Goal: Task Accomplishment & Management: Manage account settings

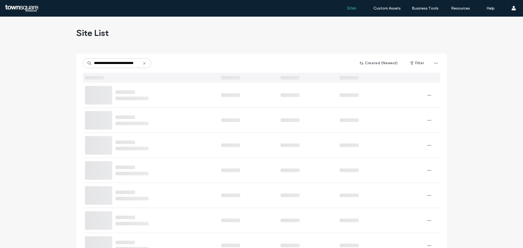
type input "**********"
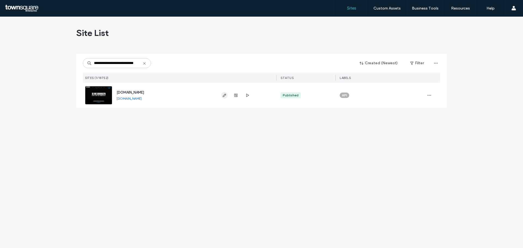
click at [223, 96] on icon "button" at bounding box center [224, 95] width 4 height 4
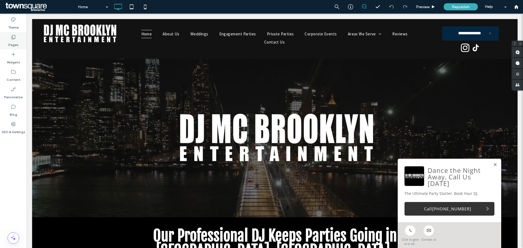
click at [14, 39] on icon at bounding box center [13, 36] width 5 height 5
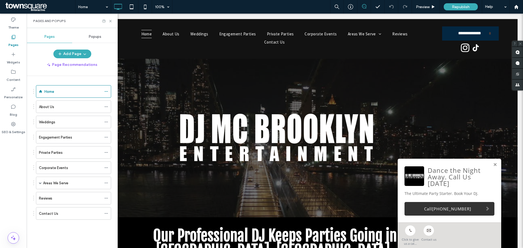
click at [95, 35] on span "Popups" at bounding box center [95, 37] width 13 height 4
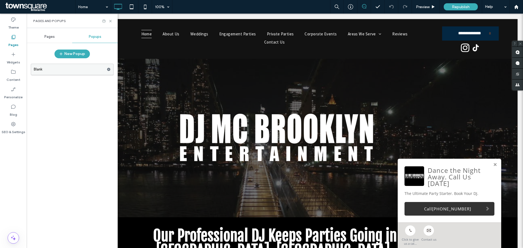
click at [76, 69] on label "Blank" at bounding box center [70, 69] width 73 height 11
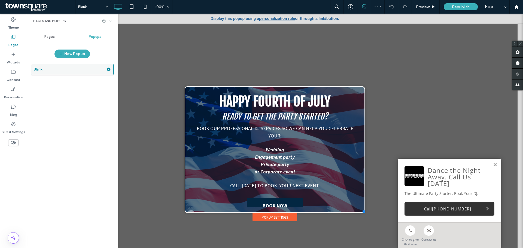
click at [108, 69] on use at bounding box center [109, 69] width 4 height 3
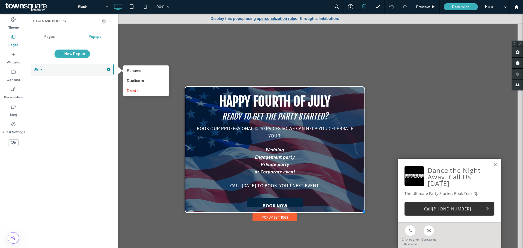
click at [71, 68] on label "Blank" at bounding box center [70, 69] width 73 height 11
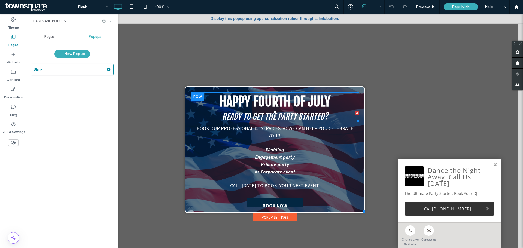
click at [281, 116] on span "READY TO GET THE PARTY STARTED?" at bounding box center [275, 116] width 106 height 10
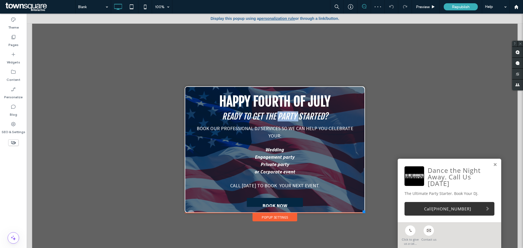
click at [281, 116] on span "READY TO GET THE PARTY STARTED?" at bounding box center [275, 116] width 106 height 10
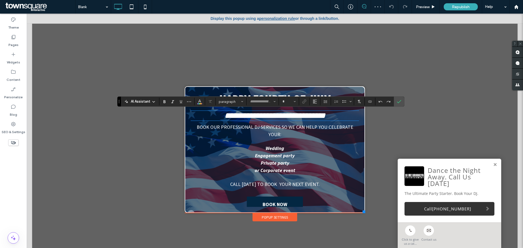
type input "**********"
type input "**"
copy span "**********"
click at [295, 92] on div "**********" at bounding box center [275, 152] width 168 height 120
click at [397, 100] on icon "Confirm" at bounding box center [399, 101] width 4 height 4
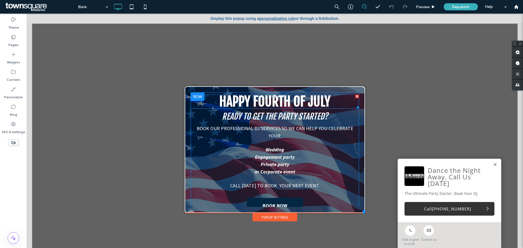
click at [299, 98] on span "HAPPY FOURTH OF JULY" at bounding box center [274, 101] width 111 height 16
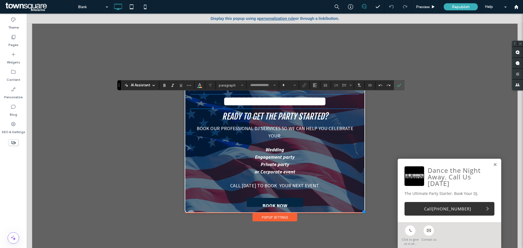
type input "**********"
type input "**"
click at [299, 98] on span "**********" at bounding box center [275, 101] width 104 height 13
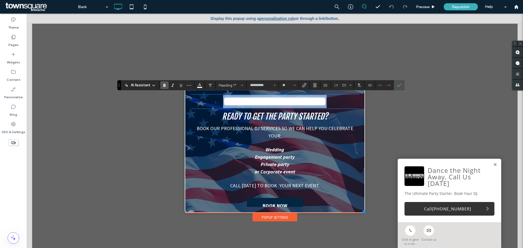
drag, startPoint x: 329, startPoint y: 98, endPoint x: 205, endPoint y: 98, distance: 124.5
click at [205, 98] on h1 "**********" at bounding box center [275, 101] width 168 height 13
paste div
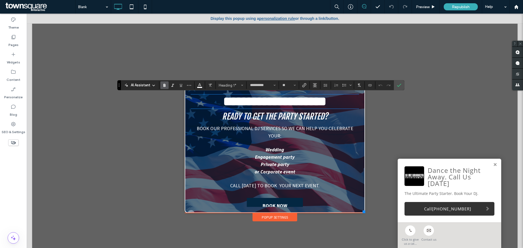
type input "**********"
type input "**"
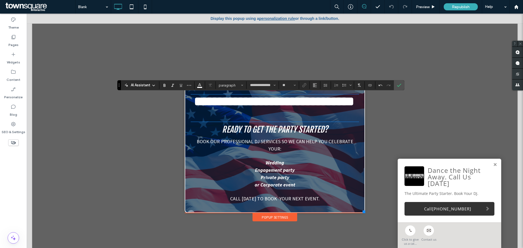
click at [277, 126] on span "READY TO GET THE PARTY STARTED?" at bounding box center [275, 129] width 106 height 10
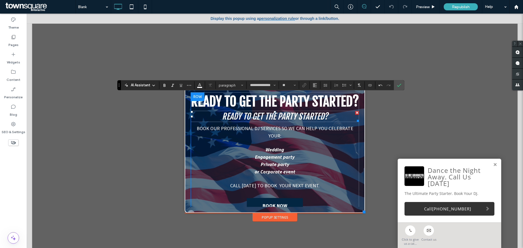
click at [277, 121] on span "READY TO GET THE PARTY STARTED?" at bounding box center [275, 116] width 106 height 10
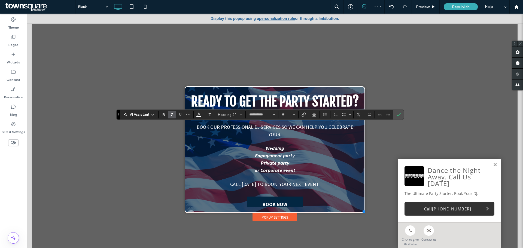
type input "**"
click at [399, 117] on icon "Confirm" at bounding box center [398, 114] width 4 height 4
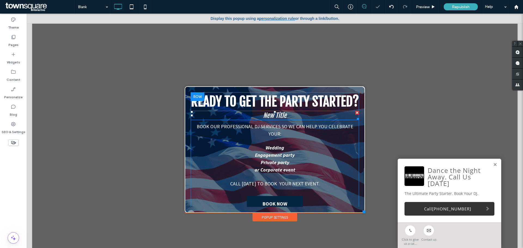
click at [296, 120] on h2 "New Title" at bounding box center [275, 115] width 168 height 8
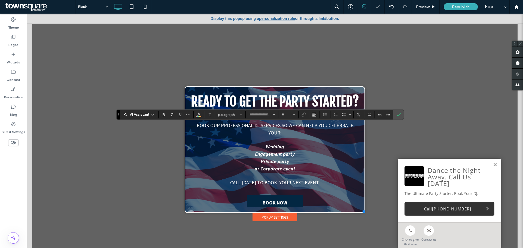
type input "**********"
type input "**"
drag, startPoint x: 339, startPoint y: 128, endPoint x: 256, endPoint y: 129, distance: 83.1
click at [255, 118] on h2 "*********" at bounding box center [275, 114] width 168 height 7
click at [398, 114] on icon "Confirm" at bounding box center [398, 114] width 4 height 4
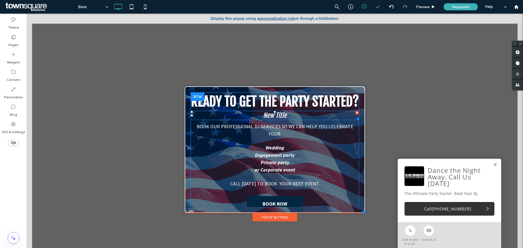
click at [355, 115] on div at bounding box center [357, 113] width 4 height 4
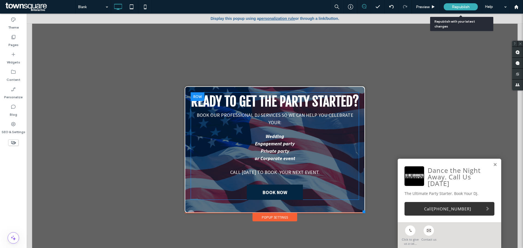
click at [457, 6] on span "Republish" at bounding box center [461, 7] width 18 height 5
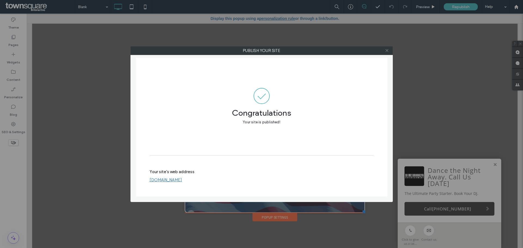
click at [386, 50] on icon at bounding box center [387, 50] width 4 height 4
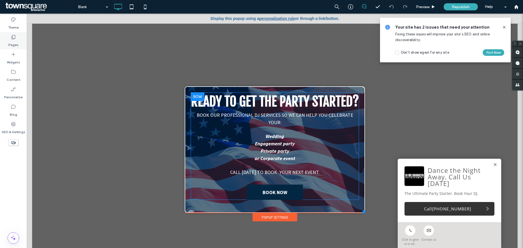
click at [13, 39] on icon at bounding box center [13, 36] width 5 height 5
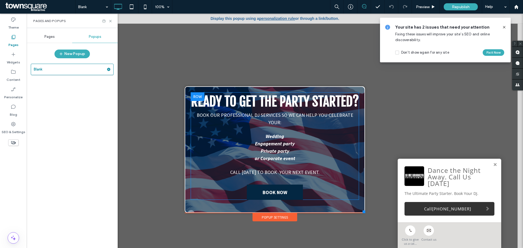
click at [51, 40] on div "Pages" at bounding box center [49, 37] width 45 height 12
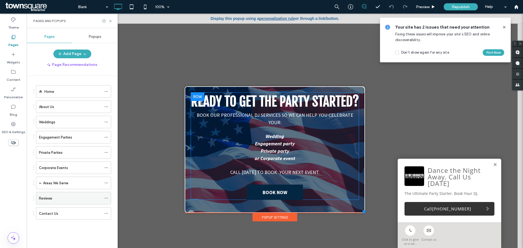
click at [49, 198] on label "Reviews" at bounding box center [45, 199] width 13 height 10
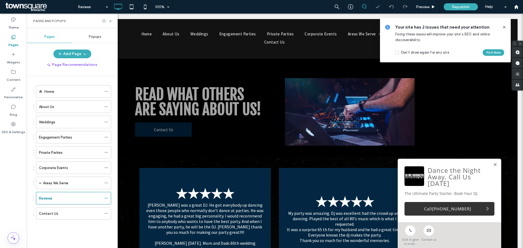
click at [505, 26] on icon at bounding box center [504, 27] width 4 height 4
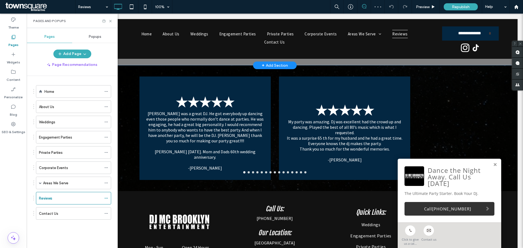
scroll to position [27, 0]
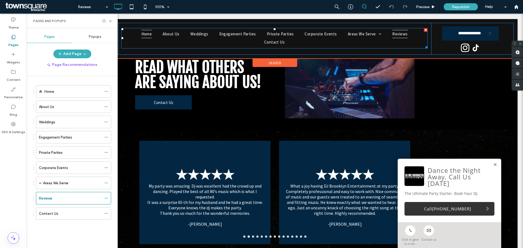
click at [145, 35] on span "Home" at bounding box center [146, 34] width 11 height 8
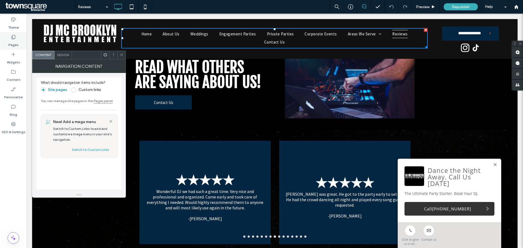
click at [16, 40] on label "Pages" at bounding box center [13, 44] width 10 height 8
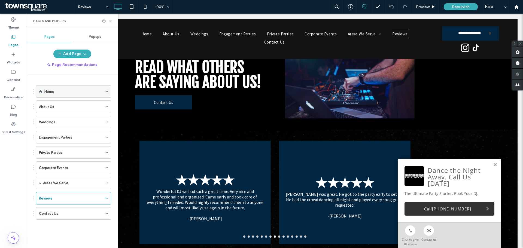
click at [59, 92] on div "Home" at bounding box center [72, 92] width 57 height 6
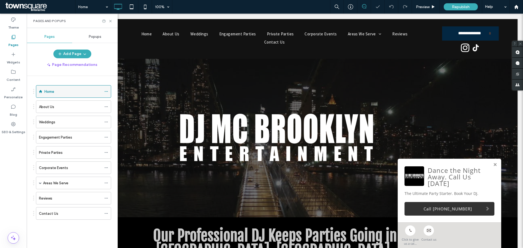
click at [107, 91] on icon at bounding box center [106, 92] width 4 height 4
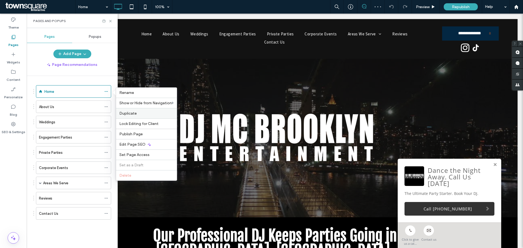
click at [138, 112] on label "Duplicate" at bounding box center [146, 113] width 54 height 5
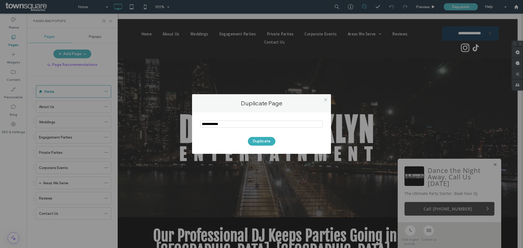
drag, startPoint x: 230, startPoint y: 124, endPoint x: 183, endPoint y: 123, distance: 47.1
click at [183, 123] on div "Duplicate Page Duplicate" at bounding box center [261, 124] width 523 height 248
type input "*******"
click at [257, 138] on button "Duplicate" at bounding box center [262, 141] width 28 height 9
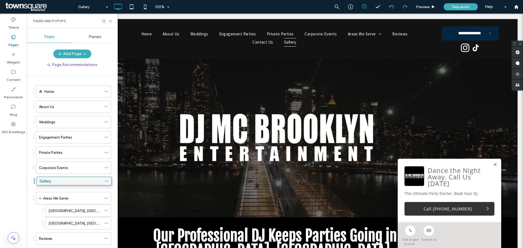
drag, startPoint x: 51, startPoint y: 227, endPoint x: 54, endPoint y: 184, distance: 43.1
click at [105, 182] on icon at bounding box center [106, 183] width 4 height 4
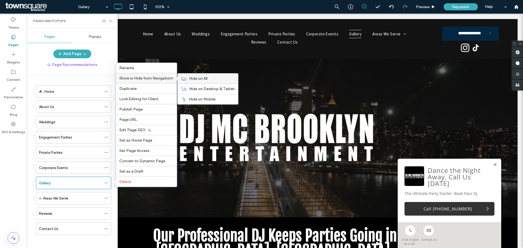
click at [205, 78] on span "Hide on All" at bounding box center [198, 78] width 19 height 5
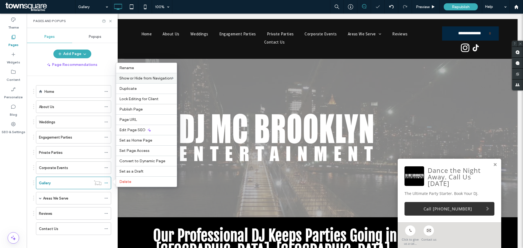
drag, startPoint x: 297, startPoint y: 194, endPoint x: 269, endPoint y: 181, distance: 30.8
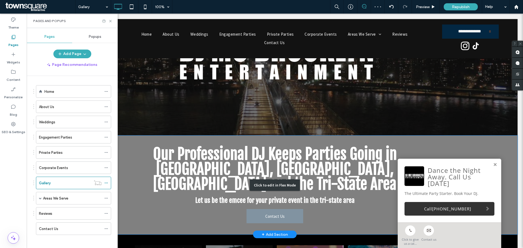
scroll to position [109, 0]
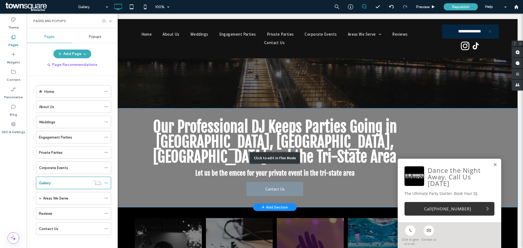
click at [206, 169] on div "Click to edit in Flex Mode" at bounding box center [274, 157] width 485 height 99
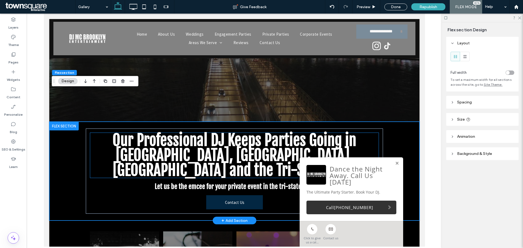
scroll to position [54, 0]
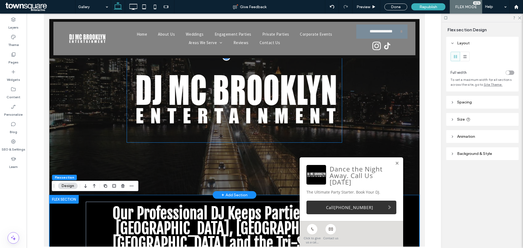
click at [227, 98] on img at bounding box center [234, 100] width 216 height 86
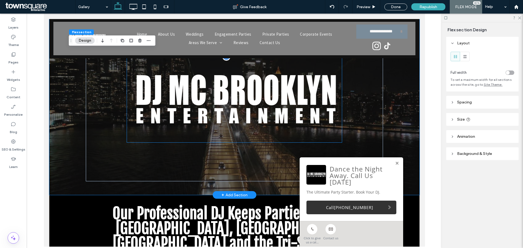
scroll to position [45, 0]
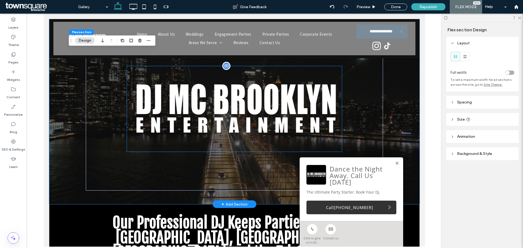
click at [227, 98] on img at bounding box center [234, 109] width 216 height 86
click at [227, 98] on div at bounding box center [234, 109] width 216 height 86
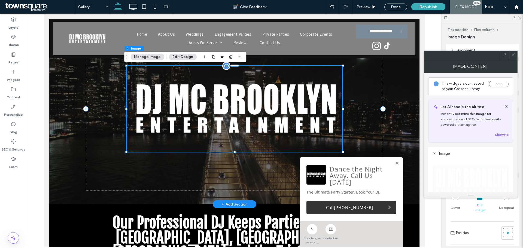
click at [231, 105] on img at bounding box center [234, 109] width 216 height 86
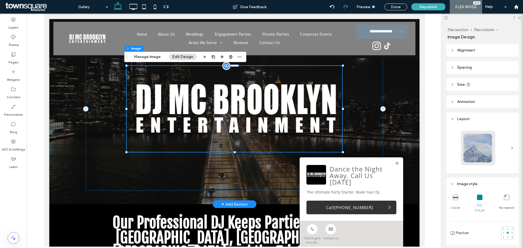
click at [332, 106] on img at bounding box center [234, 109] width 216 height 86
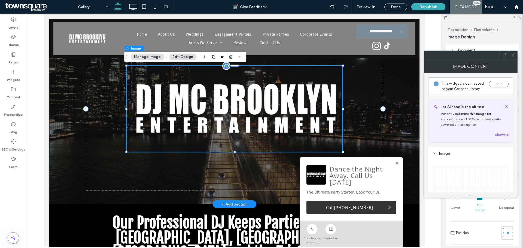
click at [332, 128] on img at bounding box center [234, 109] width 216 height 86
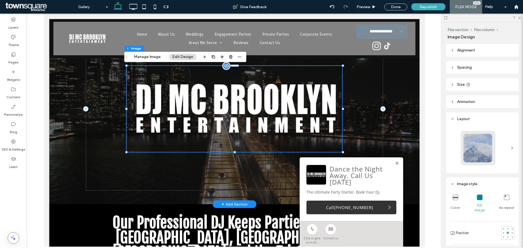
click at [325, 68] on img at bounding box center [234, 109] width 216 height 86
click at [230, 57] on use "button" at bounding box center [230, 57] width 3 height 4
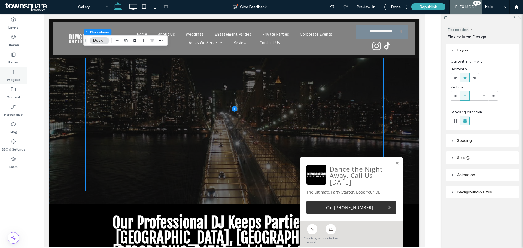
click at [14, 73] on icon at bounding box center [13, 71] width 5 height 5
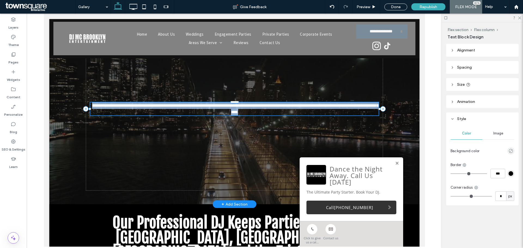
type input "**********"
type input "**"
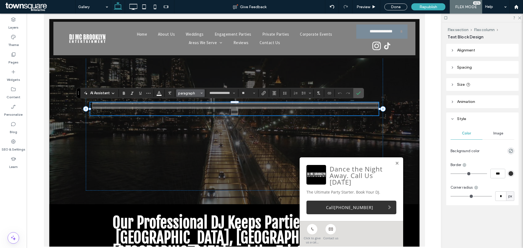
click at [203, 94] on button "paragraph" at bounding box center [190, 93] width 28 height 8
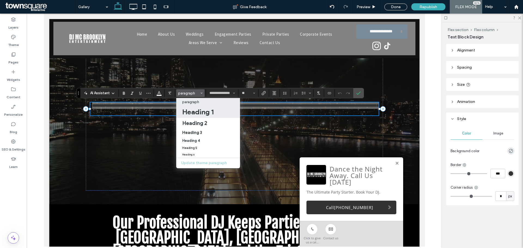
click at [203, 110] on h1 "Heading 1" at bounding box center [197, 112] width 31 height 9
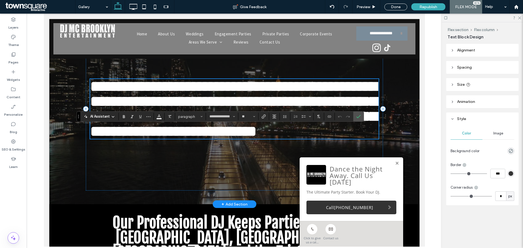
type input "**********"
type input "**"
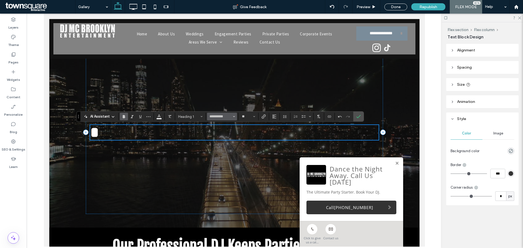
scroll to position [44, 0]
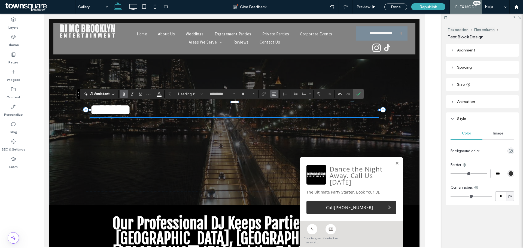
click at [275, 93] on icon "Alignment" at bounding box center [274, 94] width 4 height 4
click at [279, 111] on icon "ui.textEditor.alignment.center" at bounding box center [278, 111] width 4 height 4
click at [395, 164] on link at bounding box center [397, 163] width 4 height 5
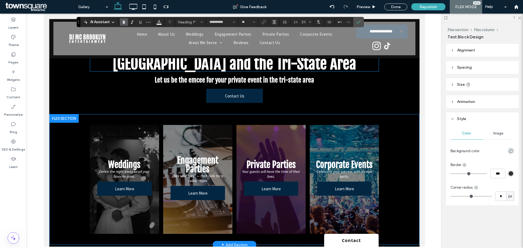
scroll to position [153, 0]
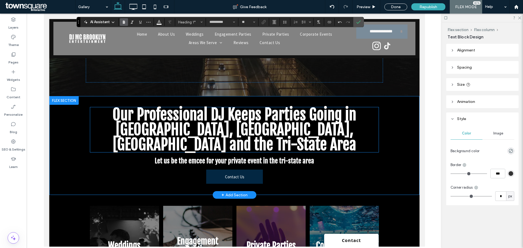
click at [368, 127] on h1 "Our Professional DJ Keeps Parties Going in [GEOGRAPHIC_DATA], [GEOGRAPHIC_DATA]…" at bounding box center [234, 129] width 288 height 45
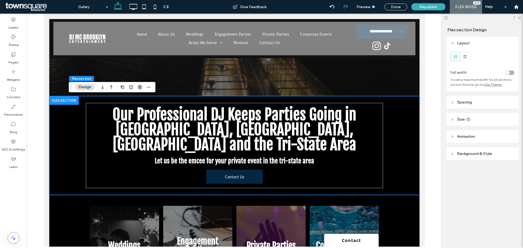
click at [141, 88] on icon "button" at bounding box center [140, 87] width 4 height 4
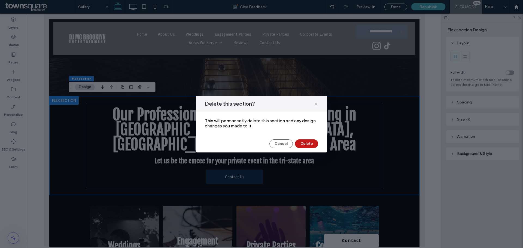
click at [302, 142] on button "Delete" at bounding box center [306, 143] width 23 height 9
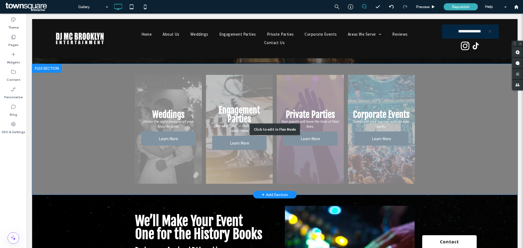
click at [111, 107] on div "Click to edit in Flex Mode" at bounding box center [274, 129] width 485 height 131
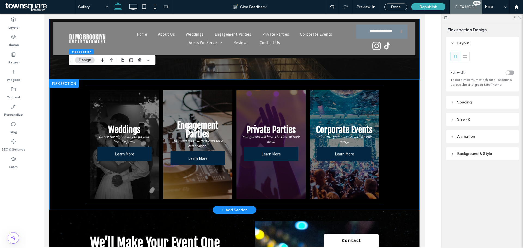
scroll to position [181, 0]
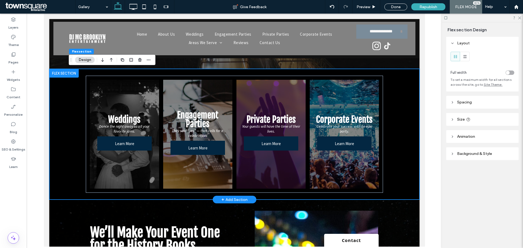
click at [399, 121] on div "Weddings Dance the night away to all your favorite jams. Learn More Engagement …" at bounding box center [234, 134] width 370 height 131
click at [139, 61] on use "button" at bounding box center [139, 60] width 3 height 4
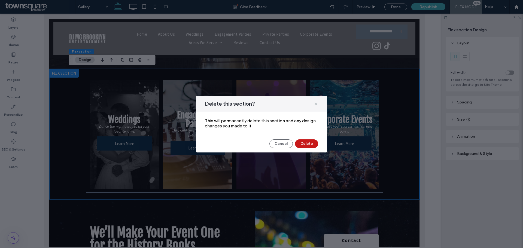
drag, startPoint x: 303, startPoint y: 142, endPoint x: 279, endPoint y: 123, distance: 31.8
click at [303, 142] on button "Delete" at bounding box center [306, 143] width 23 height 9
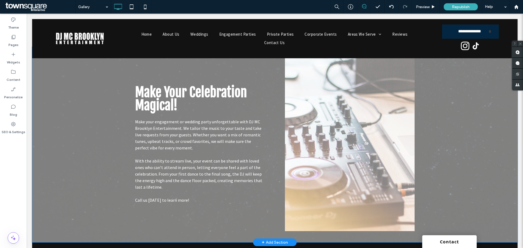
scroll to position [686, 0]
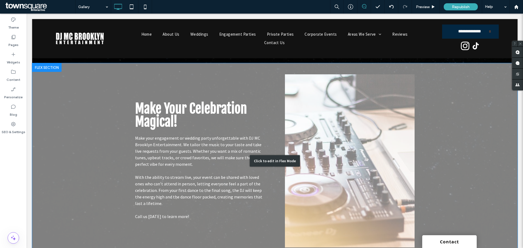
click at [445, 106] on div "Click to edit in Flex Mode" at bounding box center [274, 161] width 485 height 196
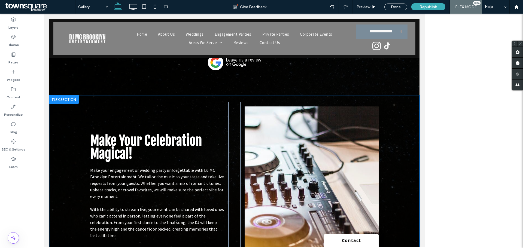
scroll to position [719, 0]
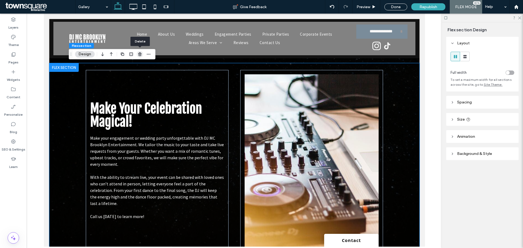
click at [139, 55] on use "button" at bounding box center [139, 54] width 3 height 4
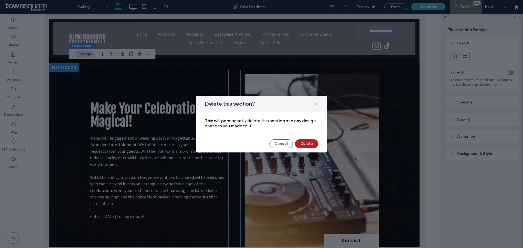
click at [311, 143] on button "Delete" at bounding box center [306, 143] width 23 height 9
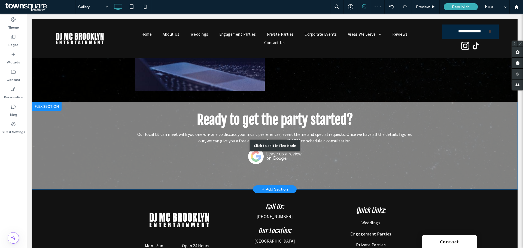
scroll to position [571, 0]
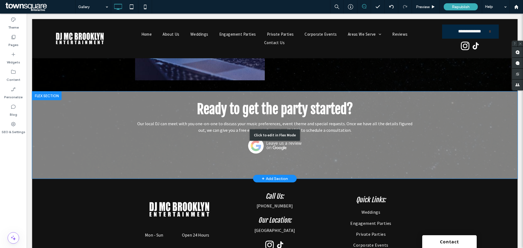
click at [394, 108] on div "Click to edit in Flex Mode" at bounding box center [274, 135] width 485 height 87
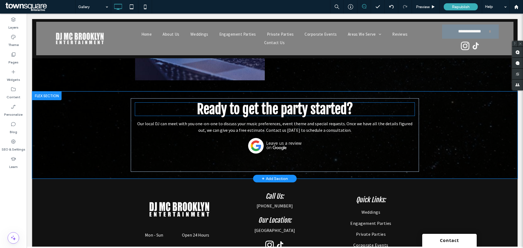
scroll to position [603, 0]
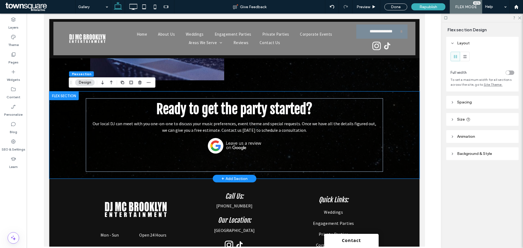
click at [395, 105] on div "Ready to get the party started? Our local DJ can meet with you one-on-one to di…" at bounding box center [234, 135] width 327 height 87
click at [139, 82] on icon "button" at bounding box center [140, 82] width 4 height 4
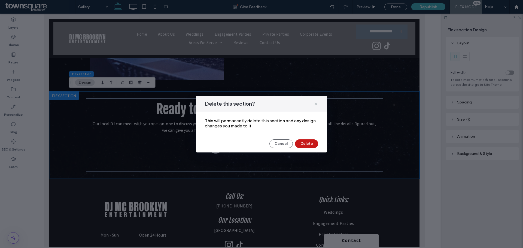
click at [312, 145] on button "Delete" at bounding box center [306, 143] width 23 height 9
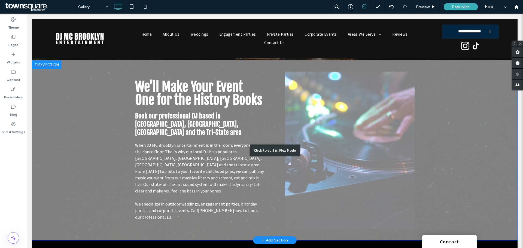
scroll to position [157, 0]
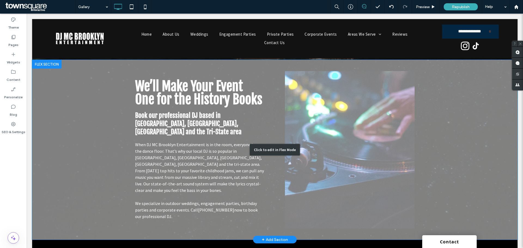
click at [374, 114] on div "Click to edit in Flex Mode" at bounding box center [274, 150] width 485 height 180
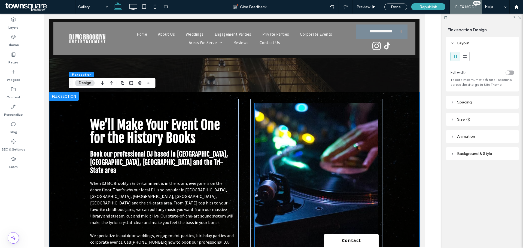
click at [355, 118] on img at bounding box center [315, 181] width 123 height 157
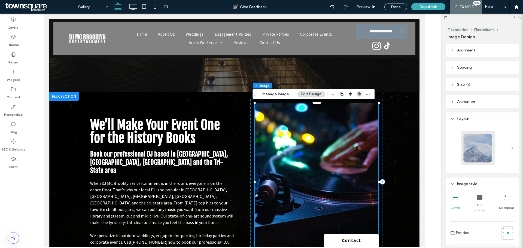
click at [358, 96] on icon "button" at bounding box center [359, 94] width 4 height 4
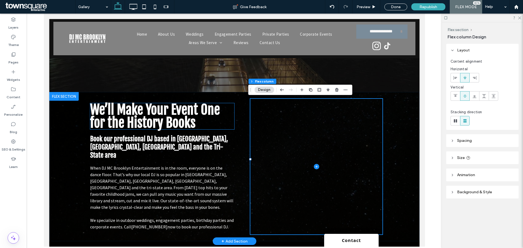
click at [224, 117] on h3 "We’ll Make Your Event One for the History Books" at bounding box center [162, 116] width 144 height 26
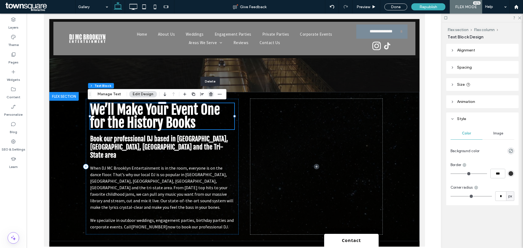
drag, startPoint x: 209, startPoint y: 95, endPoint x: 166, endPoint y: 83, distance: 45.6
click at [209, 95] on use "button" at bounding box center [210, 94] width 3 height 4
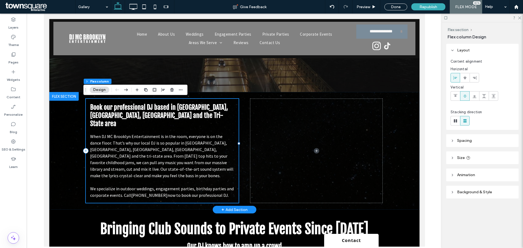
click at [234, 123] on div "Book our professional DJ based in [GEOGRAPHIC_DATA], [GEOGRAPHIC_DATA], [GEOGRA…" at bounding box center [162, 151] width 153 height 104
drag, startPoint x: 170, startPoint y: 88, endPoint x: 127, endPoint y: 75, distance: 45.3
click at [170, 88] on icon "button" at bounding box center [172, 90] width 4 height 4
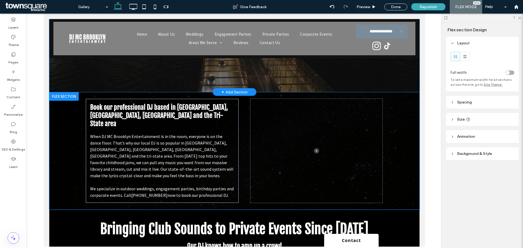
type input "***"
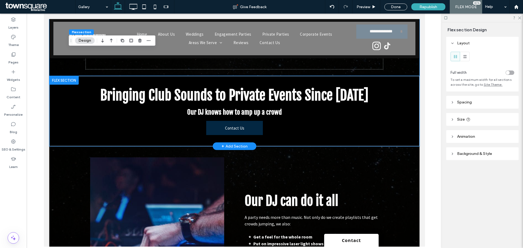
scroll to position [239, 0]
click at [404, 91] on div "Bringing Club Sounds to Private Events Since [DATE] Our DJ knows how to amp up …" at bounding box center [234, 111] width 370 height 70
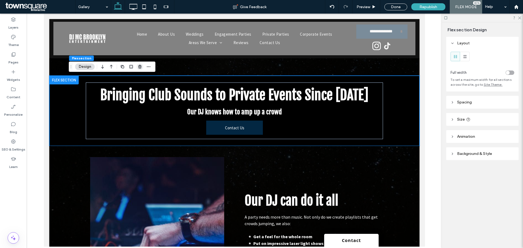
click at [140, 67] on icon "button" at bounding box center [140, 67] width 4 height 4
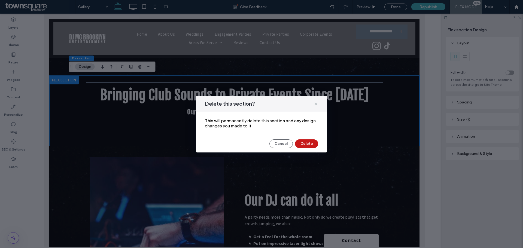
drag, startPoint x: 304, startPoint y: 144, endPoint x: 230, endPoint y: 102, distance: 85.3
click at [304, 144] on button "Delete" at bounding box center [306, 143] width 23 height 9
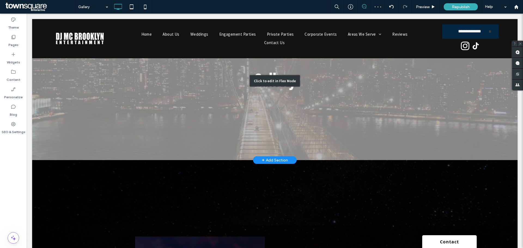
scroll to position [75, 0]
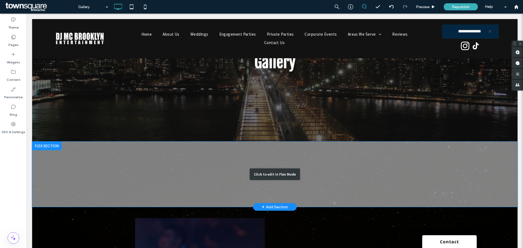
click at [269, 171] on div "Click to edit in Flex Mode" at bounding box center [275, 174] width 50 height 11
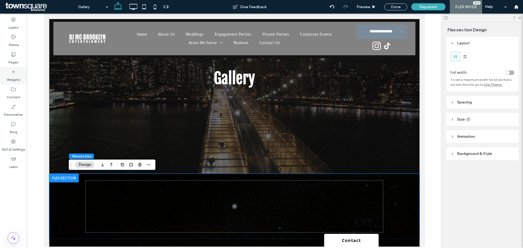
click at [14, 72] on icon at bounding box center [13, 71] width 5 height 5
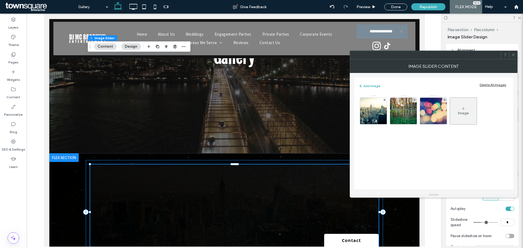
scroll to position [205, 0]
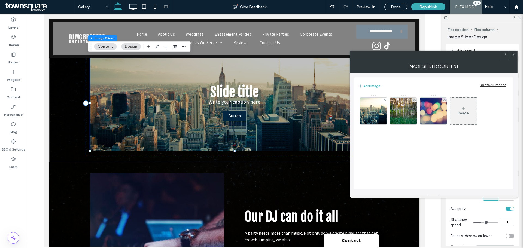
click at [513, 56] on icon at bounding box center [513, 55] width 4 height 4
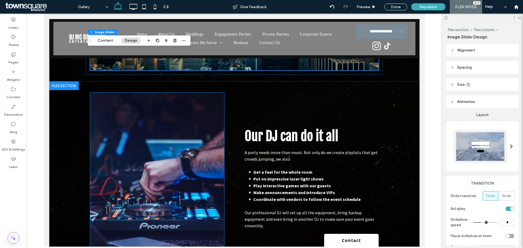
scroll to position [286, 0]
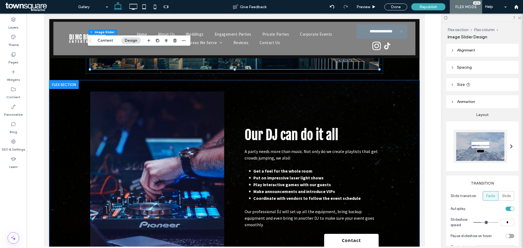
click at [397, 94] on div "Our DJ can do it all A party needs more than music. Not only do we create playl…" at bounding box center [234, 178] width 370 height 196
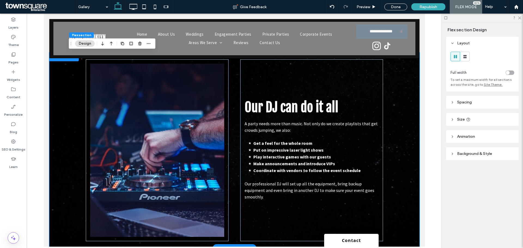
scroll to position [315, 0]
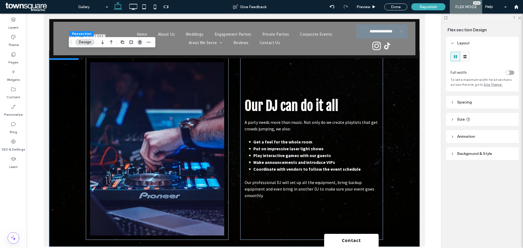
click at [140, 42] on use "button" at bounding box center [139, 42] width 3 height 4
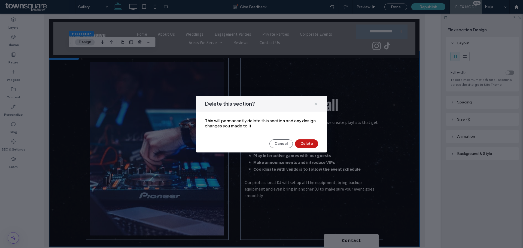
drag, startPoint x: 303, startPoint y: 142, endPoint x: 315, endPoint y: 112, distance: 31.9
click at [303, 142] on button "Delete" at bounding box center [306, 143] width 23 height 9
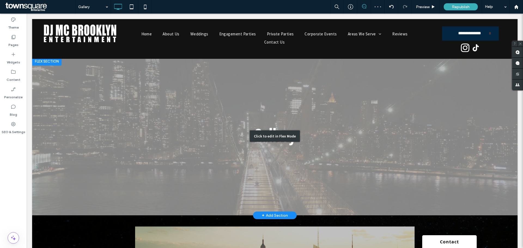
scroll to position [0, 0]
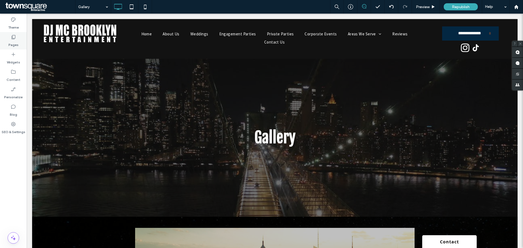
click at [16, 38] on icon at bounding box center [13, 36] width 5 height 5
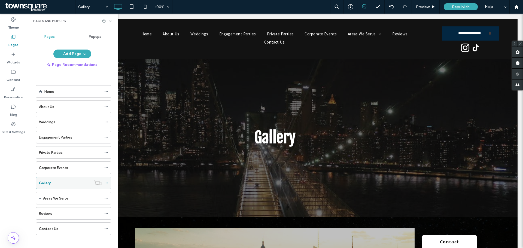
click at [105, 182] on icon at bounding box center [106, 183] width 4 height 4
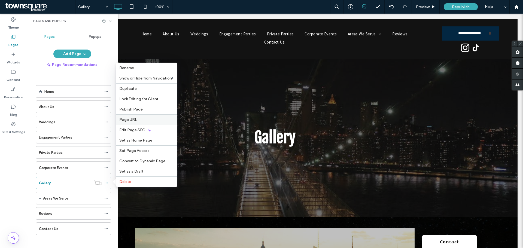
click at [133, 120] on span "Page URL" at bounding box center [128, 119] width 18 height 5
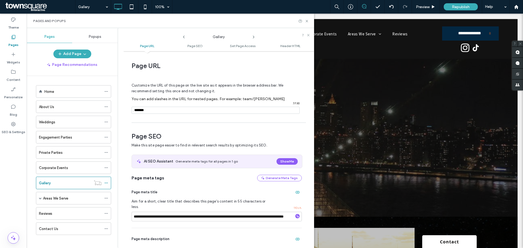
scroll to position [3, 0]
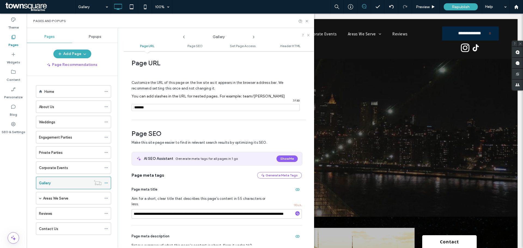
click at [106, 182] on icon at bounding box center [106, 183] width 4 height 4
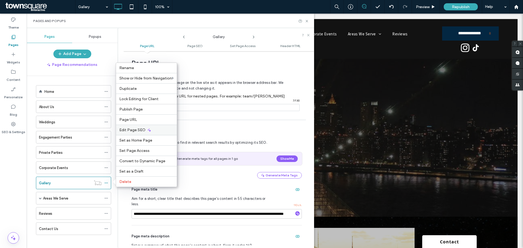
click at [128, 130] on span "Edit Page SEO" at bounding box center [132, 130] width 26 height 5
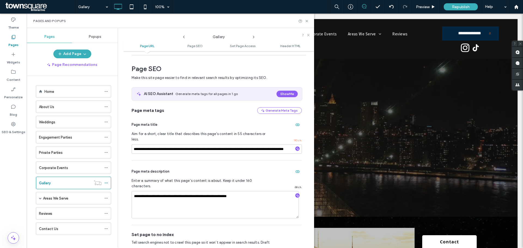
scroll to position [84, 0]
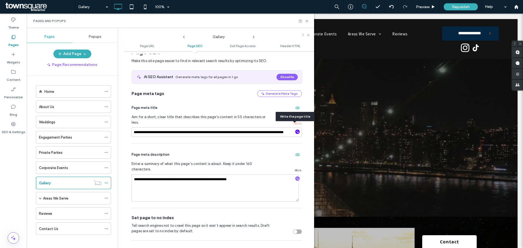
click at [296, 130] on icon "button" at bounding box center [298, 132] width 4 height 4
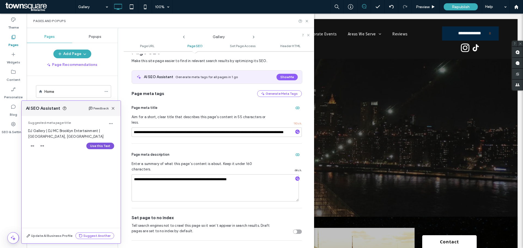
click at [97, 147] on button "Use this Text" at bounding box center [100, 146] width 28 height 7
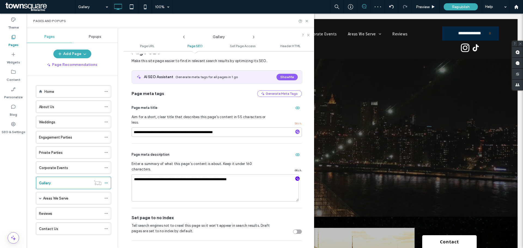
click at [296, 177] on use "button" at bounding box center [297, 178] width 3 height 3
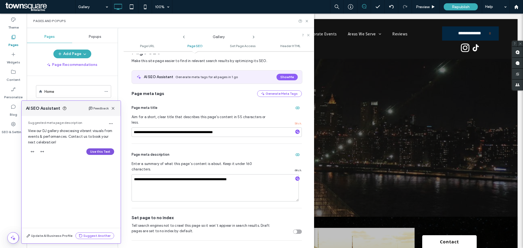
click at [101, 152] on button "Use this Text" at bounding box center [100, 151] width 28 height 7
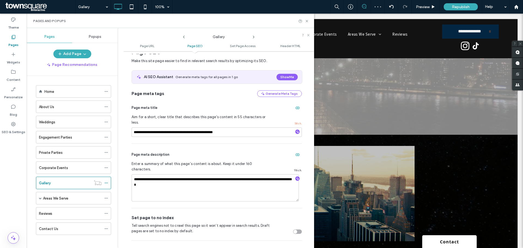
scroll to position [0, 0]
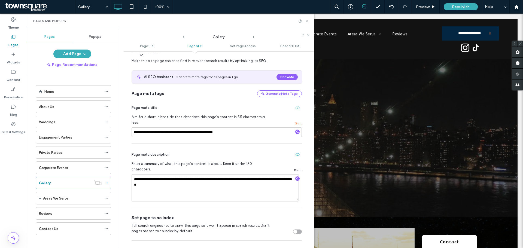
click at [306, 21] on icon at bounding box center [307, 21] width 4 height 4
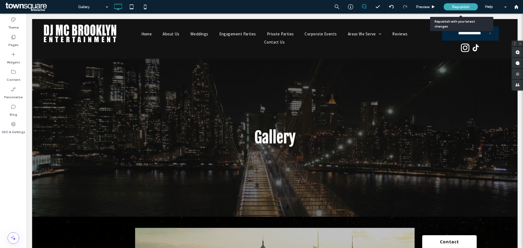
click at [466, 5] on span "Republish" at bounding box center [461, 7] width 18 height 5
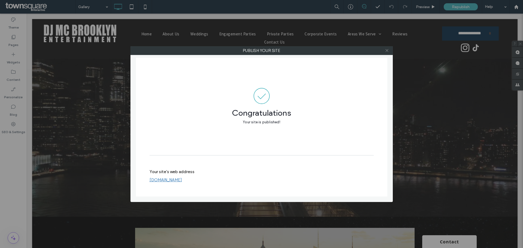
click at [387, 50] on icon at bounding box center [387, 50] width 4 height 4
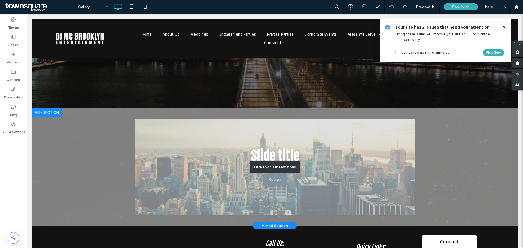
scroll to position [109, 0]
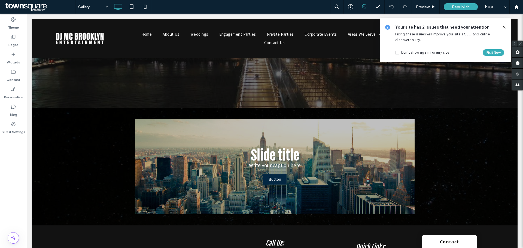
click at [504, 27] on icon at bounding box center [504, 27] width 4 height 4
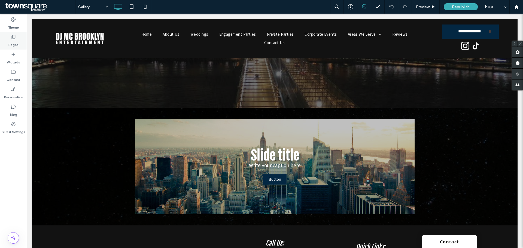
click at [14, 41] on label "Pages" at bounding box center [13, 44] width 10 height 8
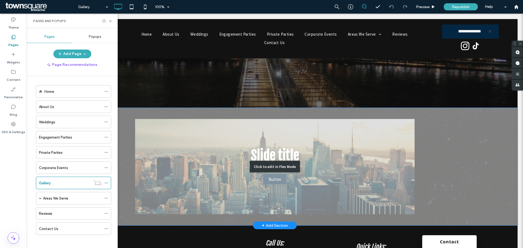
click at [360, 139] on div "Click to edit in Flex Mode" at bounding box center [274, 167] width 485 height 118
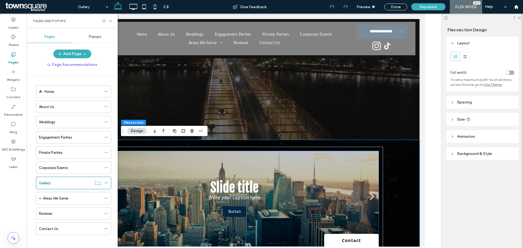
click at [367, 159] on li "Slide title Write your caption here Button" at bounding box center [234, 198] width 288 height 95
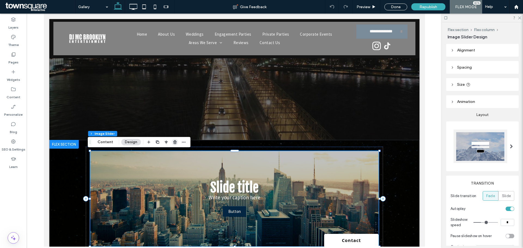
click at [174, 144] on icon "button" at bounding box center [175, 142] width 4 height 4
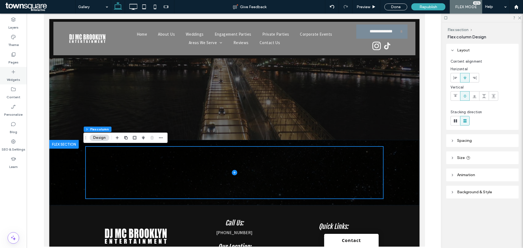
drag, startPoint x: 15, startPoint y: 73, endPoint x: 18, endPoint y: 74, distance: 3.4
click at [15, 73] on icon at bounding box center [13, 71] width 5 height 5
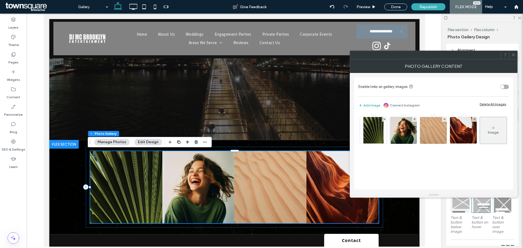
click at [513, 54] on icon at bounding box center [513, 55] width 4 height 4
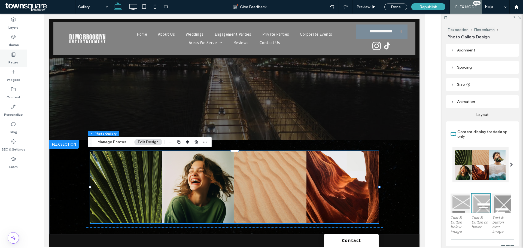
click at [13, 54] on use at bounding box center [14, 55] width 4 height 4
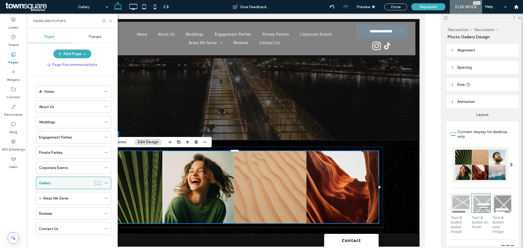
click at [106, 184] on icon at bounding box center [106, 183] width 4 height 4
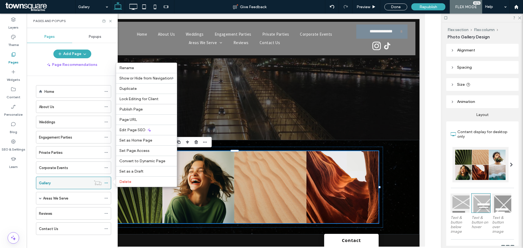
click at [105, 182] on icon at bounding box center [106, 183] width 4 height 4
